Goal: Task Accomplishment & Management: Manage account settings

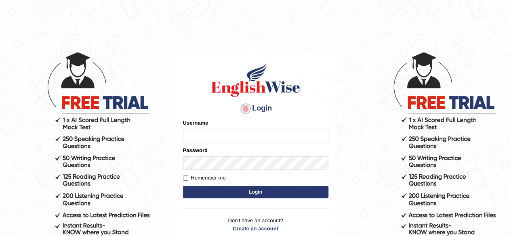
type input "sanjitk"
click at [221, 129] on input "sanjitk" at bounding box center [255, 136] width 145 height 14
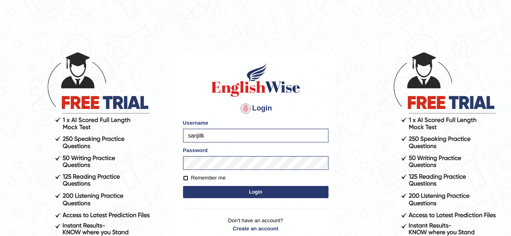
click at [183, 177] on input "Remember me" at bounding box center [185, 178] width 5 height 5
checkbox input "true"
click at [245, 197] on button "Login" at bounding box center [255, 192] width 145 height 12
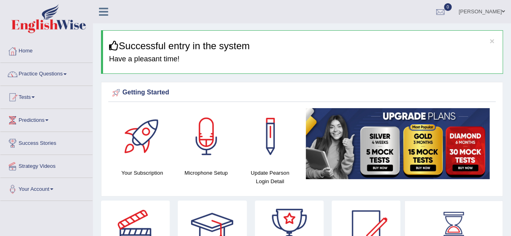
click at [244, 195] on div "Getting Started Your Subscription Microphone Setup Update [PERSON_NAME] Login D…" at bounding box center [302, 139] width 402 height 115
click at [56, 71] on link "Practice Questions" at bounding box center [46, 73] width 92 height 20
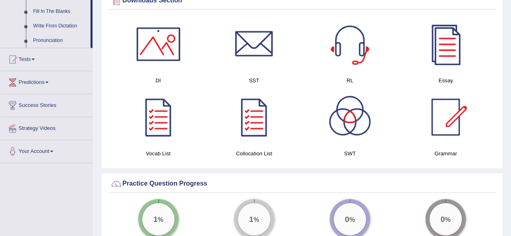
scroll to position [468, 0]
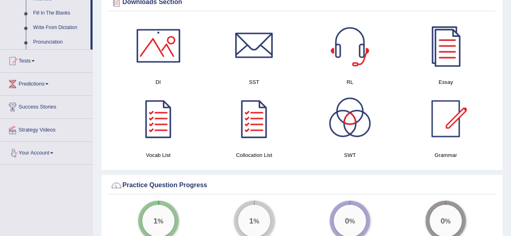
click at [52, 150] on link "Your Account" at bounding box center [46, 152] width 92 height 20
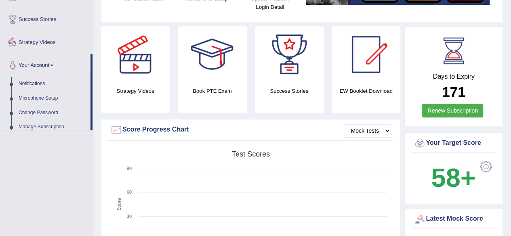
scroll to position [104, 0]
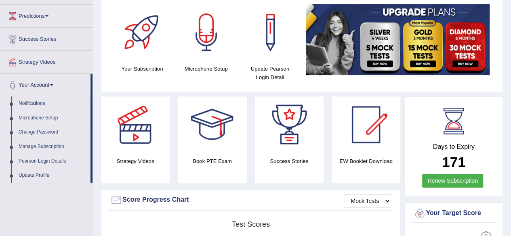
click at [54, 118] on link "Microphone Setup" at bounding box center [53, 118] width 76 height 15
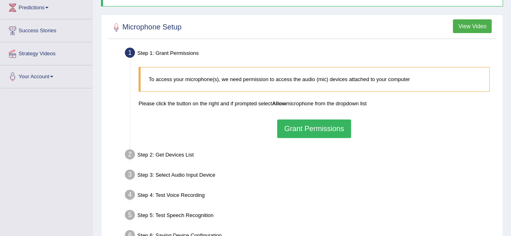
scroll to position [187, 0]
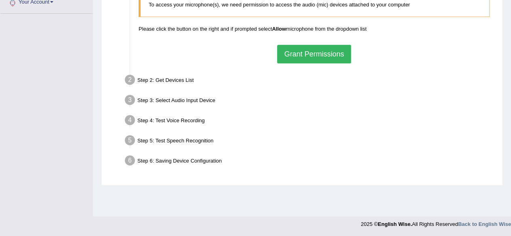
click at [295, 51] on button "Grant Permissions" at bounding box center [313, 54] width 73 height 19
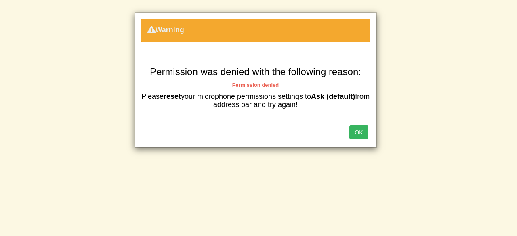
click at [361, 132] on button "OK" at bounding box center [358, 133] width 19 height 14
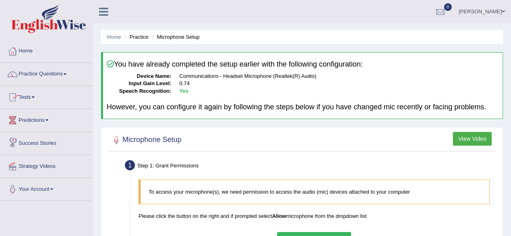
click at [52, 144] on link "Success Stories" at bounding box center [46, 142] width 92 height 20
